Goal: Transaction & Acquisition: Purchase product/service

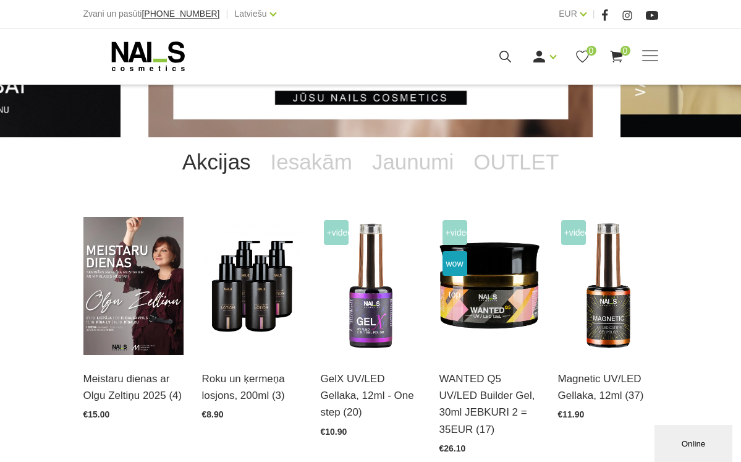
scroll to position [152, 0]
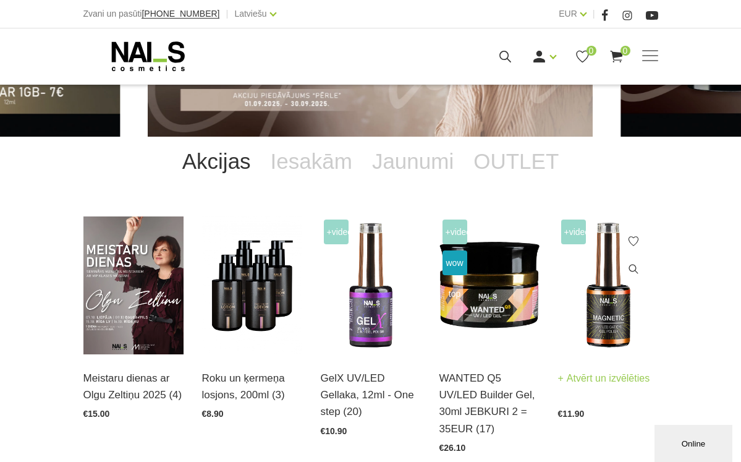
click at [617, 302] on img at bounding box center [608, 285] width 100 height 138
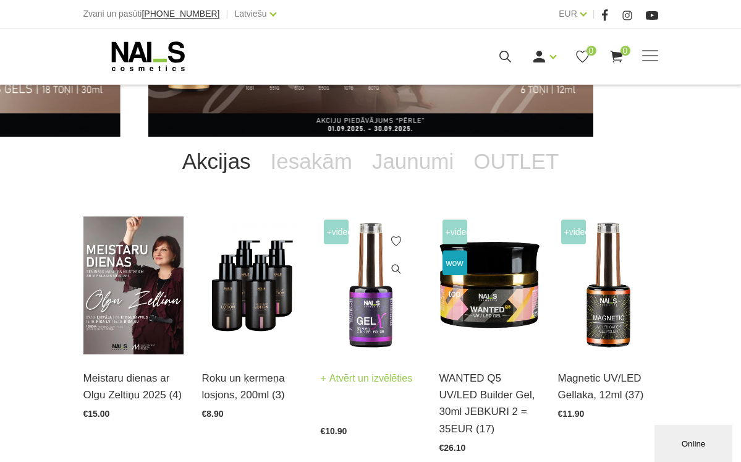
click at [357, 345] on img at bounding box center [371, 285] width 100 height 138
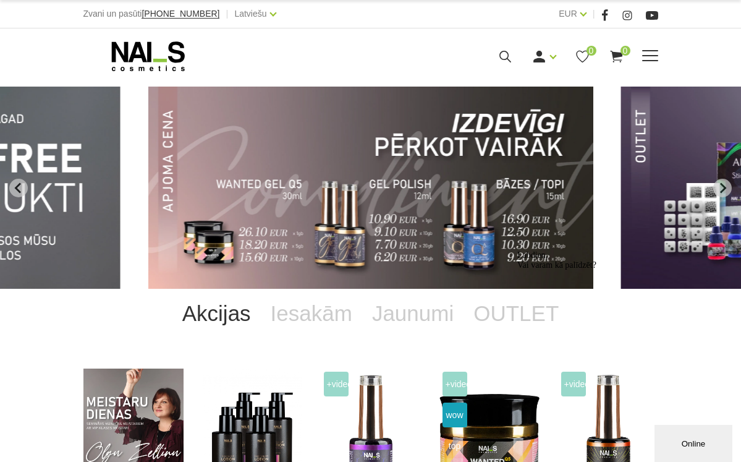
scroll to position [0, 0]
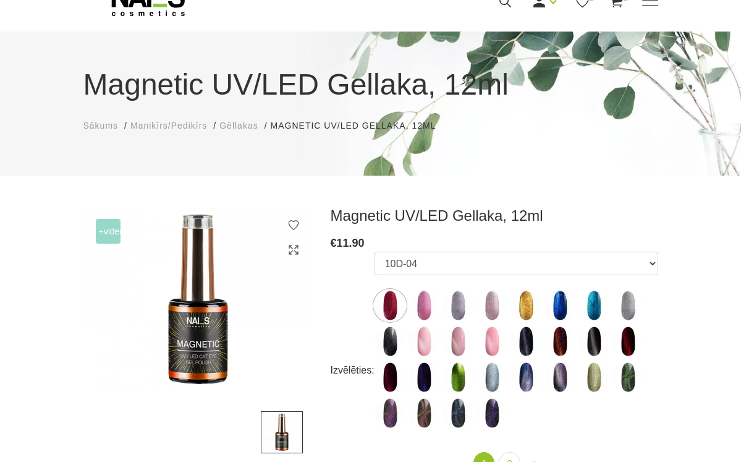
scroll to position [55, 0]
click at [633, 376] on img at bounding box center [628, 377] width 31 height 31
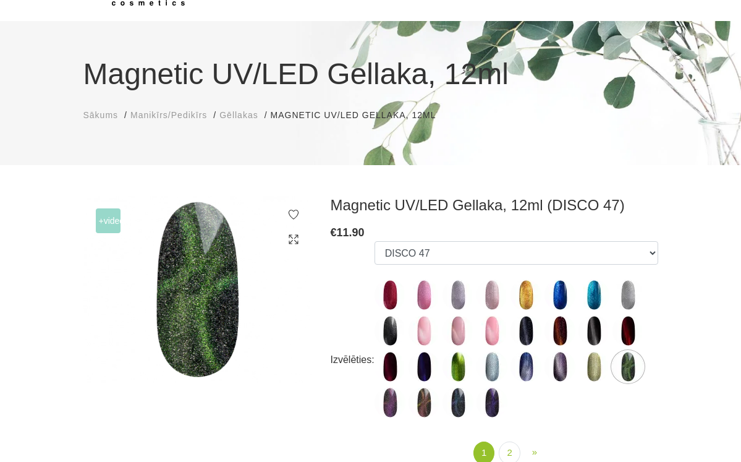
scroll to position [70, 0]
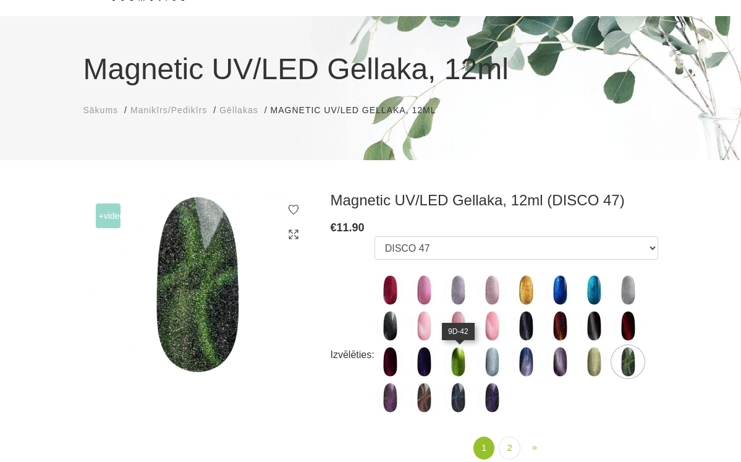
click at [459, 363] on img at bounding box center [458, 361] width 31 height 31
select select "5596"
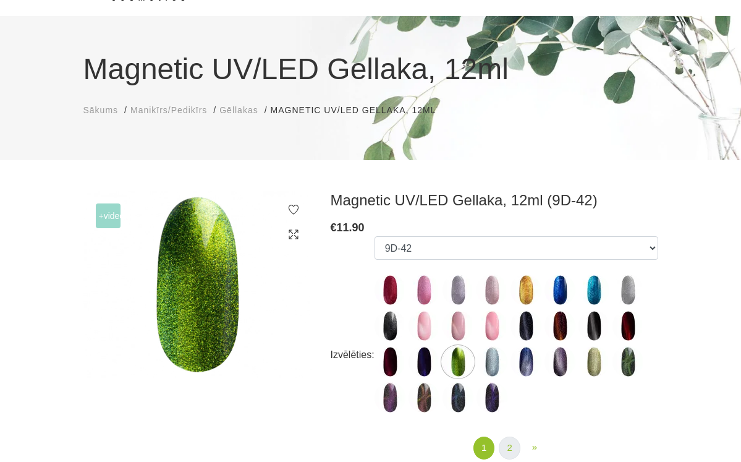
click at [509, 444] on link "2" at bounding box center [509, 447] width 21 height 23
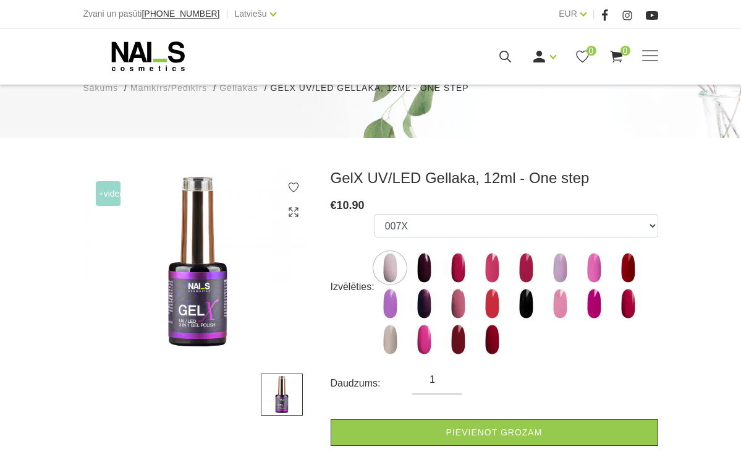
scroll to position [96, 0]
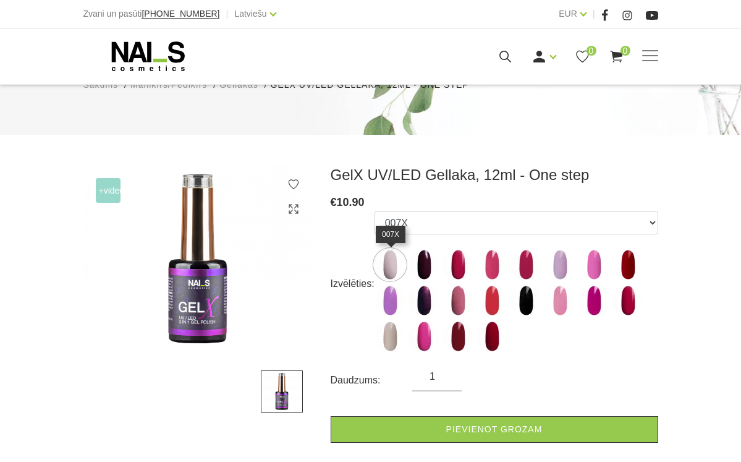
click at [397, 266] on img at bounding box center [390, 264] width 31 height 31
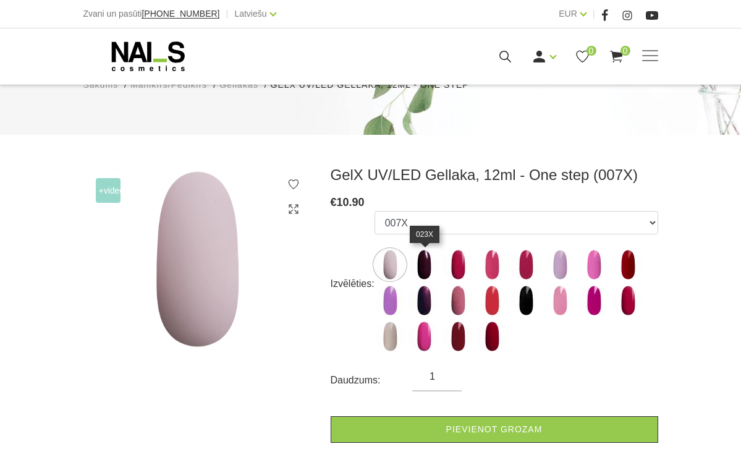
click at [424, 269] on img at bounding box center [424, 264] width 31 height 31
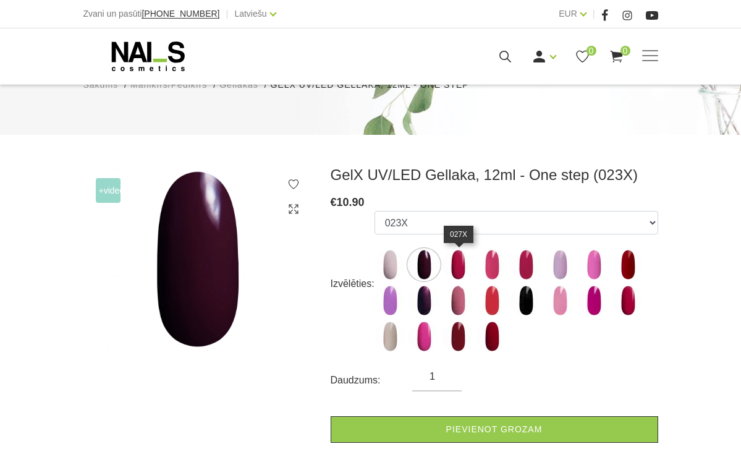
click at [456, 271] on img at bounding box center [458, 264] width 31 height 31
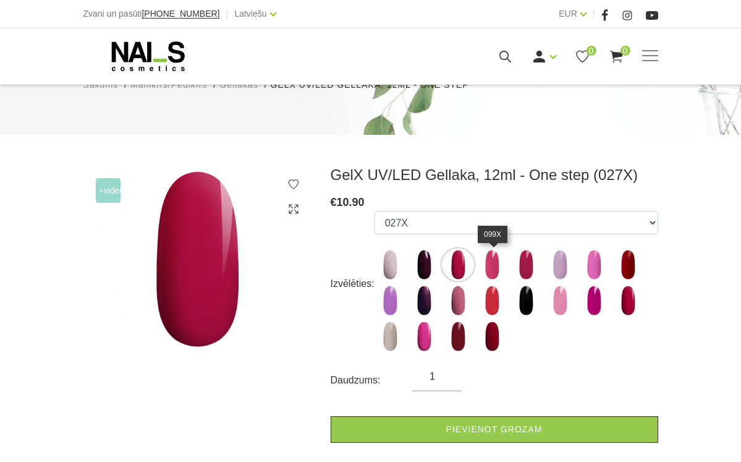
click at [495, 270] on img at bounding box center [492, 264] width 31 height 31
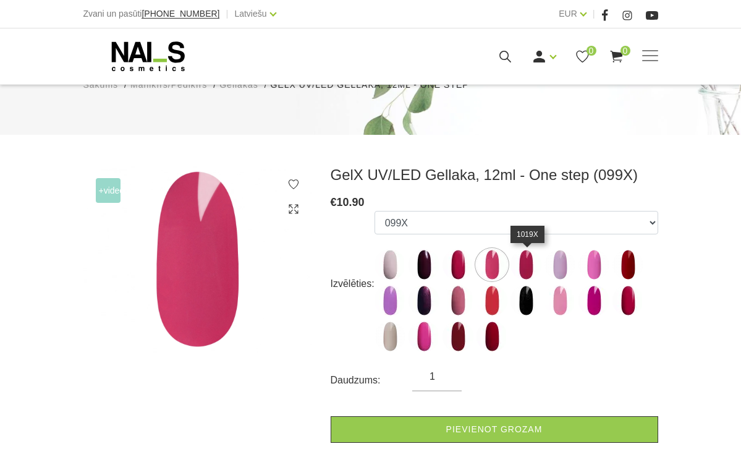
click at [531, 265] on img at bounding box center [526, 264] width 31 height 31
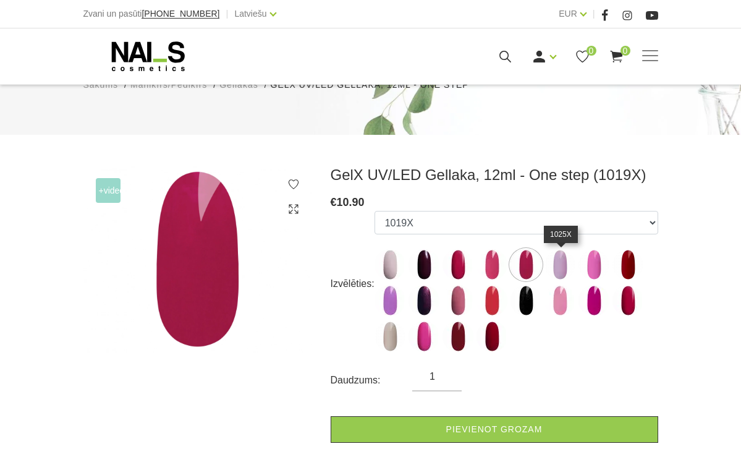
click at [560, 266] on img at bounding box center [560, 264] width 31 height 31
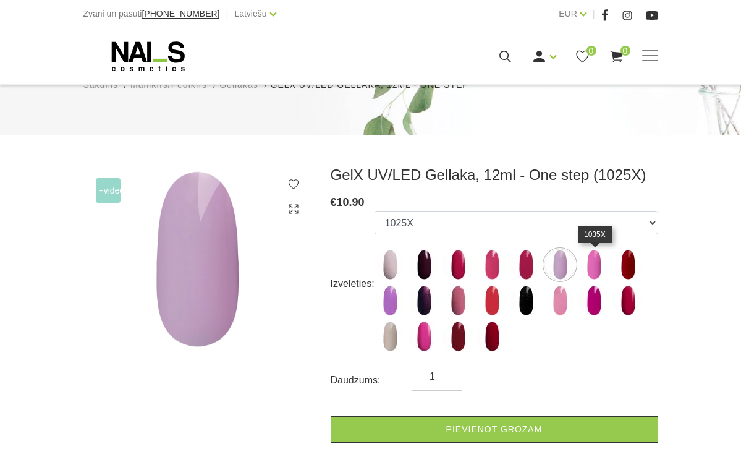
click at [591, 271] on img at bounding box center [594, 264] width 31 height 31
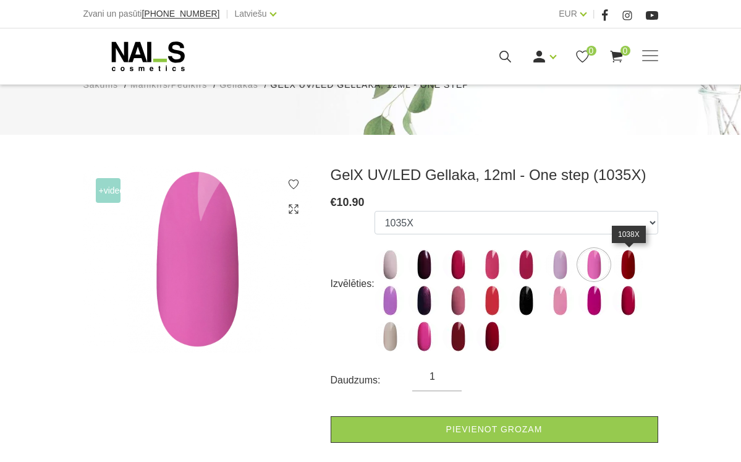
click at [636, 271] on img at bounding box center [628, 264] width 31 height 31
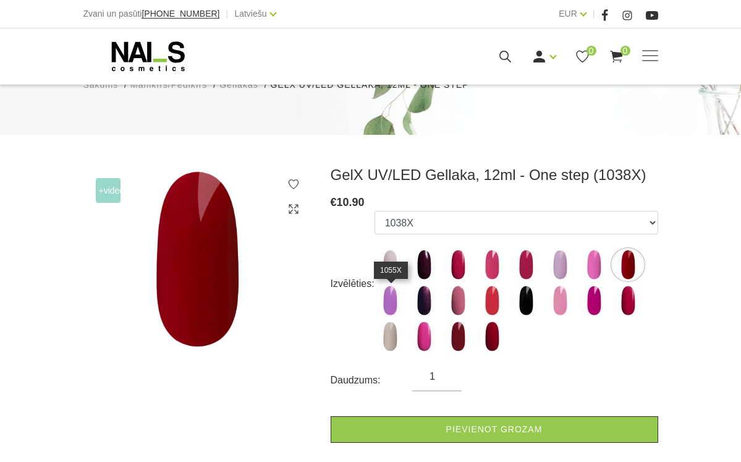
click at [393, 307] on img at bounding box center [390, 300] width 31 height 31
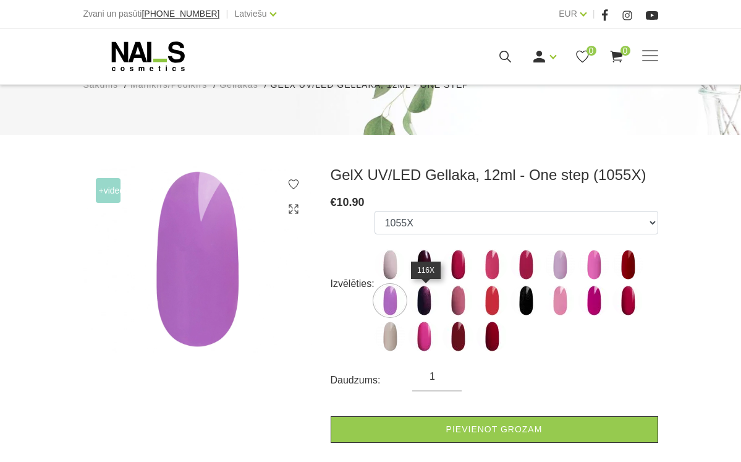
click at [422, 297] on img at bounding box center [424, 300] width 31 height 31
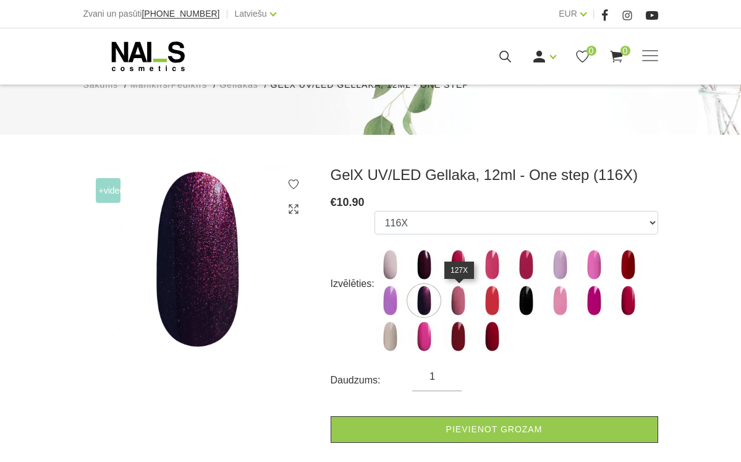
click at [460, 304] on img at bounding box center [458, 300] width 31 height 31
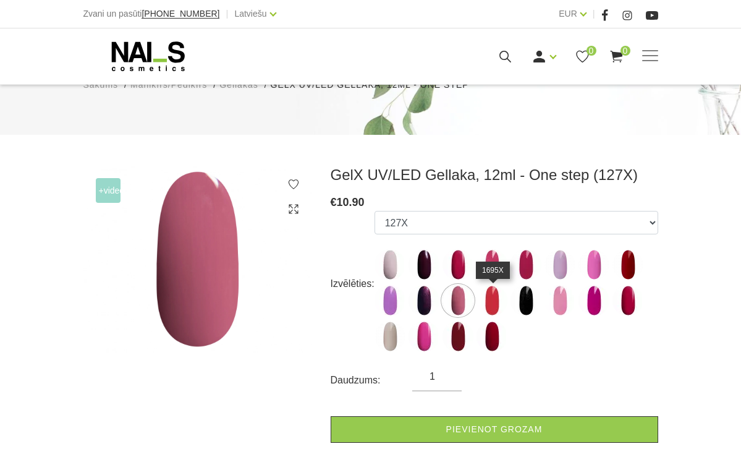
click at [488, 301] on img at bounding box center [492, 300] width 31 height 31
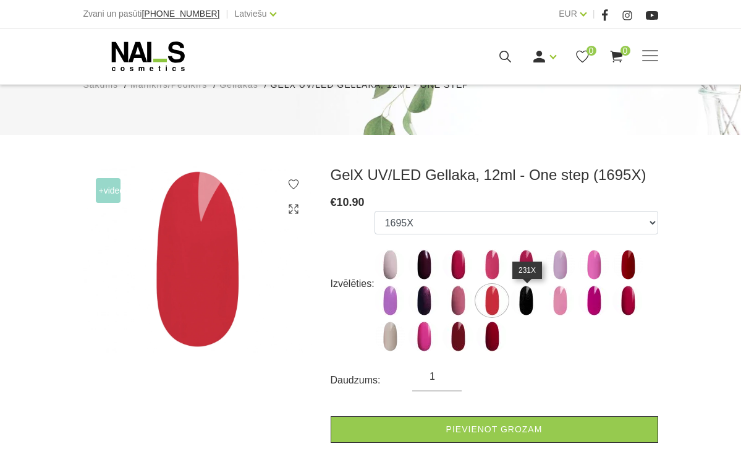
click at [535, 308] on img at bounding box center [526, 300] width 31 height 31
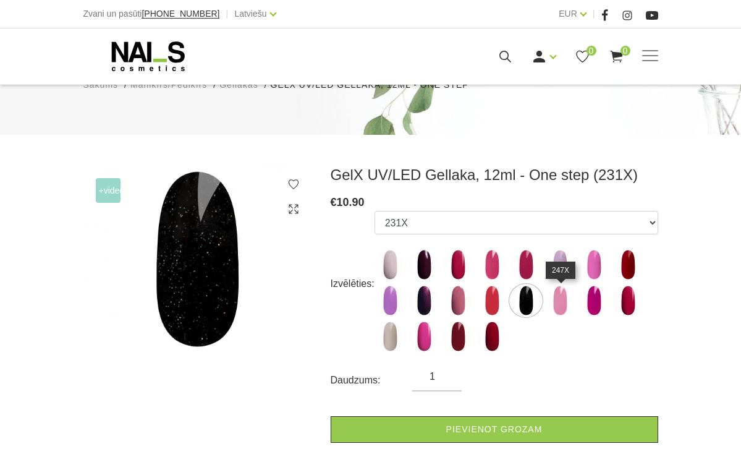
click at [562, 304] on img at bounding box center [560, 300] width 31 height 31
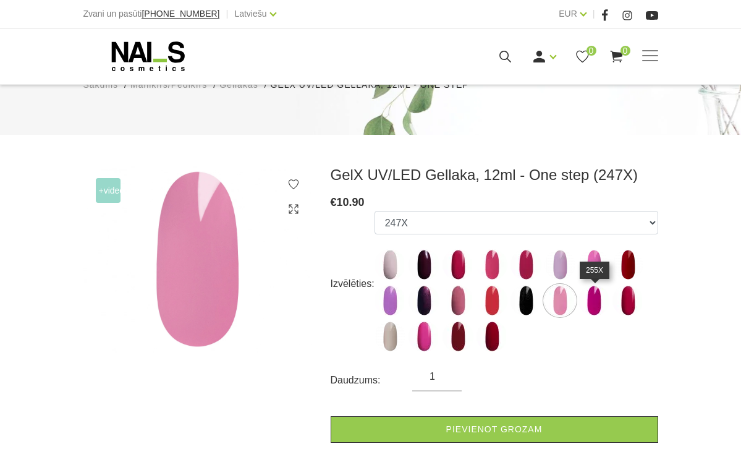
click at [596, 308] on img at bounding box center [594, 300] width 31 height 31
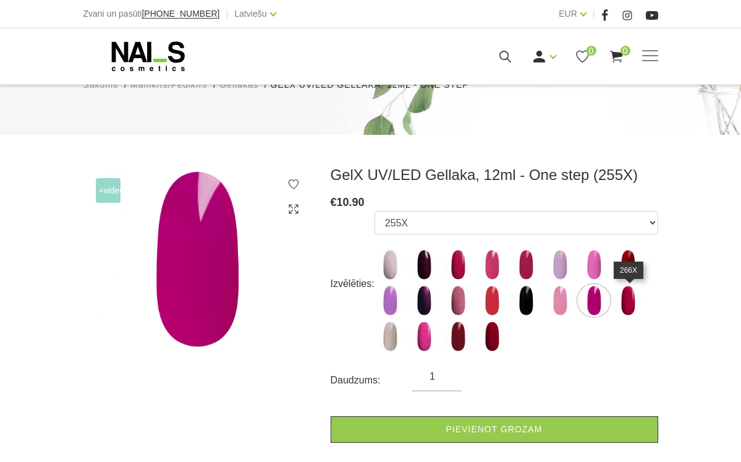
click at [627, 306] on img at bounding box center [628, 300] width 31 height 31
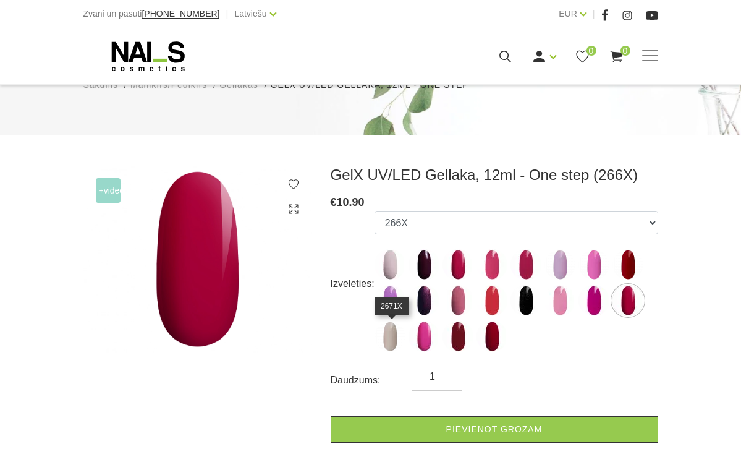
click at [396, 337] on img at bounding box center [390, 336] width 31 height 31
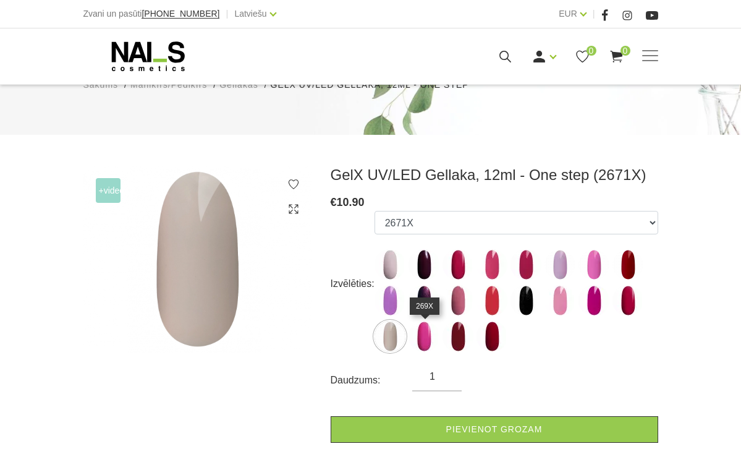
click at [430, 339] on img at bounding box center [424, 336] width 31 height 31
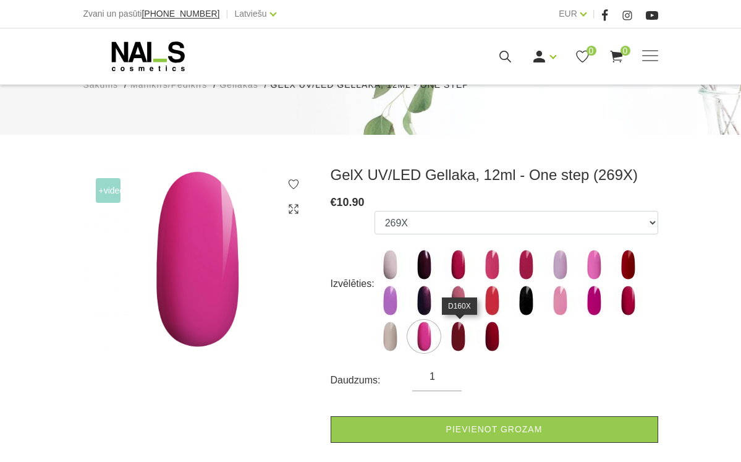
click at [459, 339] on img at bounding box center [458, 336] width 31 height 31
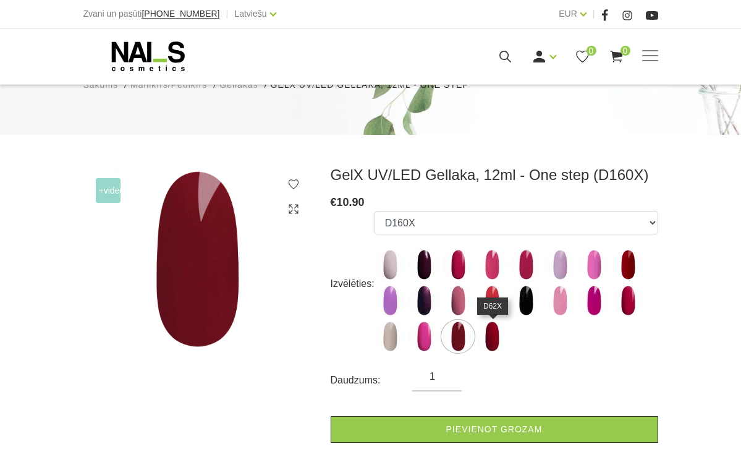
click at [493, 342] on img at bounding box center [492, 336] width 31 height 31
select select "6222"
